Goal: Information Seeking & Learning: Check status

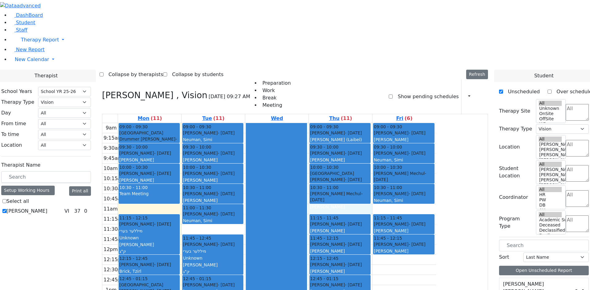
select select "212"
select select "4"
click at [19, 18] on link "DashBoard" at bounding box center [26, 15] width 33 height 6
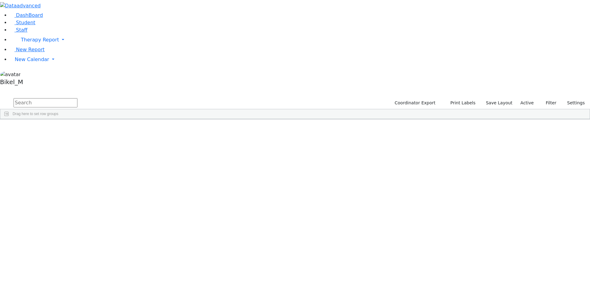
click at [77, 98] on input "text" at bounding box center [46, 102] width 64 height 9
type input "cik"
click at [78, 129] on div "Cik" at bounding box center [59, 133] width 39 height 9
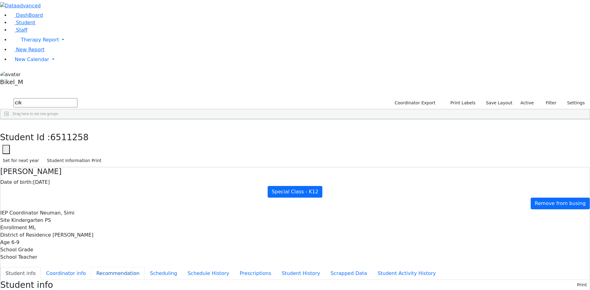
click at [145, 267] on button "Recommendation" at bounding box center [118, 273] width 54 height 13
checkbox input "true"
click at [126, 167] on div "[PERSON_NAME] Date of birth: [DEMOGRAPHIC_DATA] Special Class - K12 Remove from…" at bounding box center [295, 240] width 590 height 147
click at [145, 267] on button "Scheduling" at bounding box center [163, 273] width 37 height 13
click at [9, 119] on button "button" at bounding box center [4, 125] width 9 height 13
